Goal: Task Accomplishment & Management: Complete application form

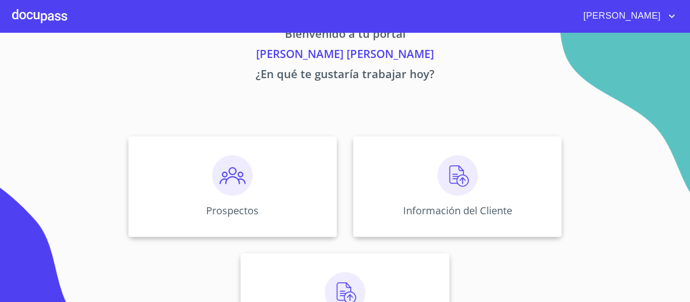
scroll to position [50, 0]
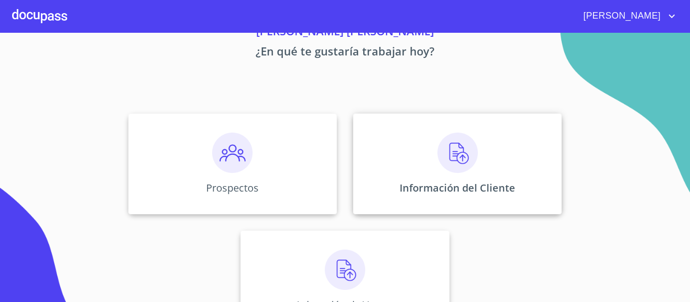
click at [480, 179] on div "Información del Cliente" at bounding box center [457, 164] width 209 height 101
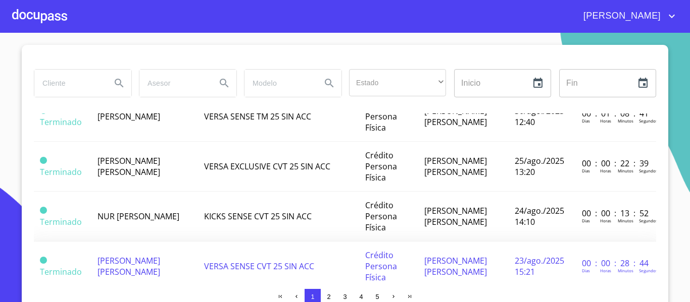
scroll to position [353, 0]
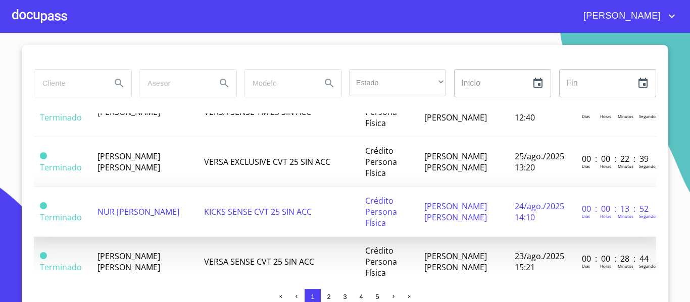
click at [110, 210] on span "NUR [PERSON_NAME]" at bounding box center [138, 212] width 82 height 11
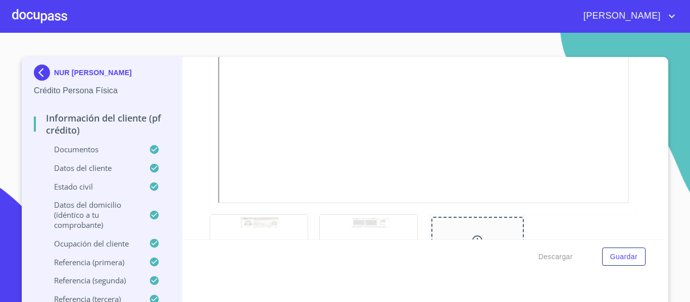
click at [365, 225] on div at bounding box center [368, 242] width 97 height 55
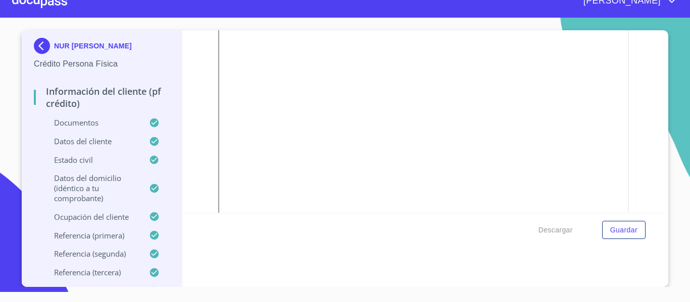
scroll to position [272, 0]
